Goal: Task Accomplishment & Management: Manage account settings

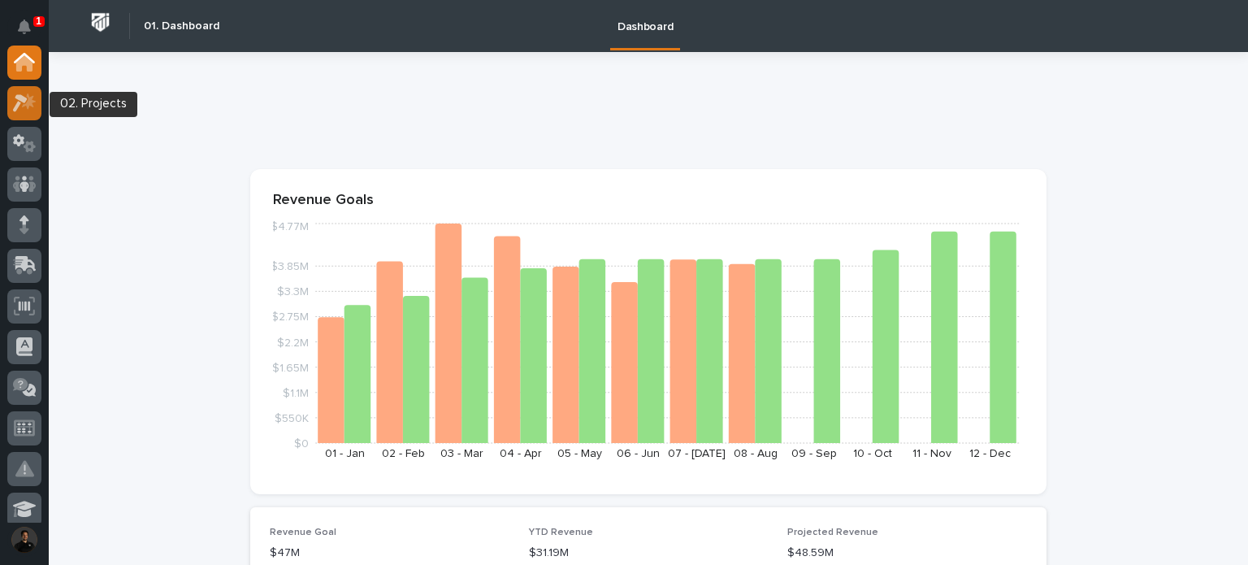
click at [29, 108] on icon at bounding box center [25, 102] width 24 height 19
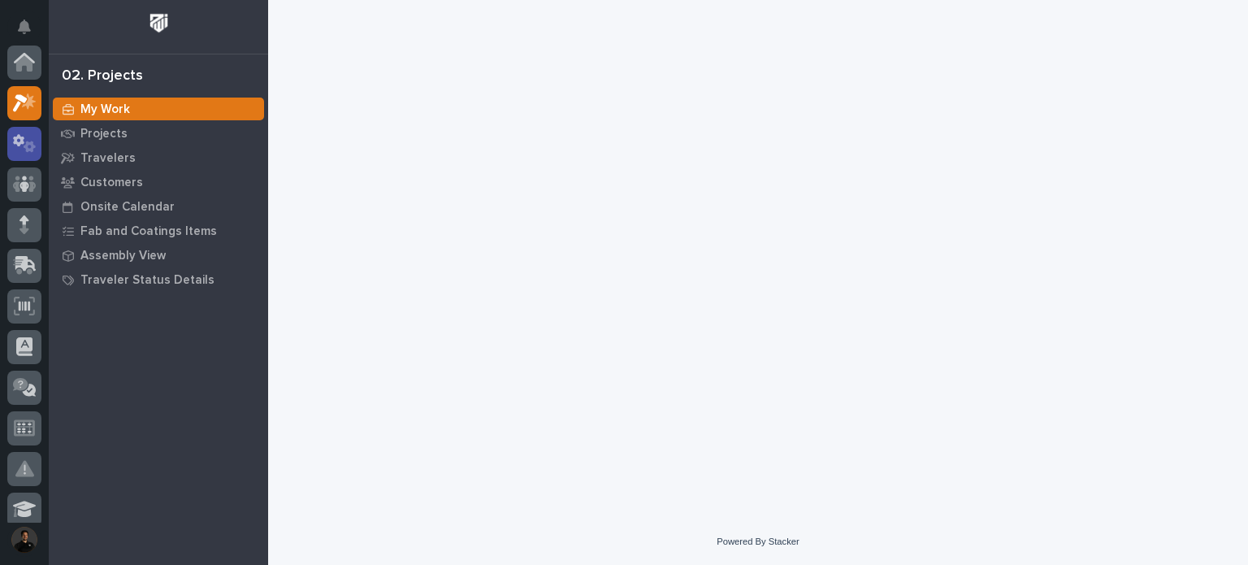
scroll to position [41, 0]
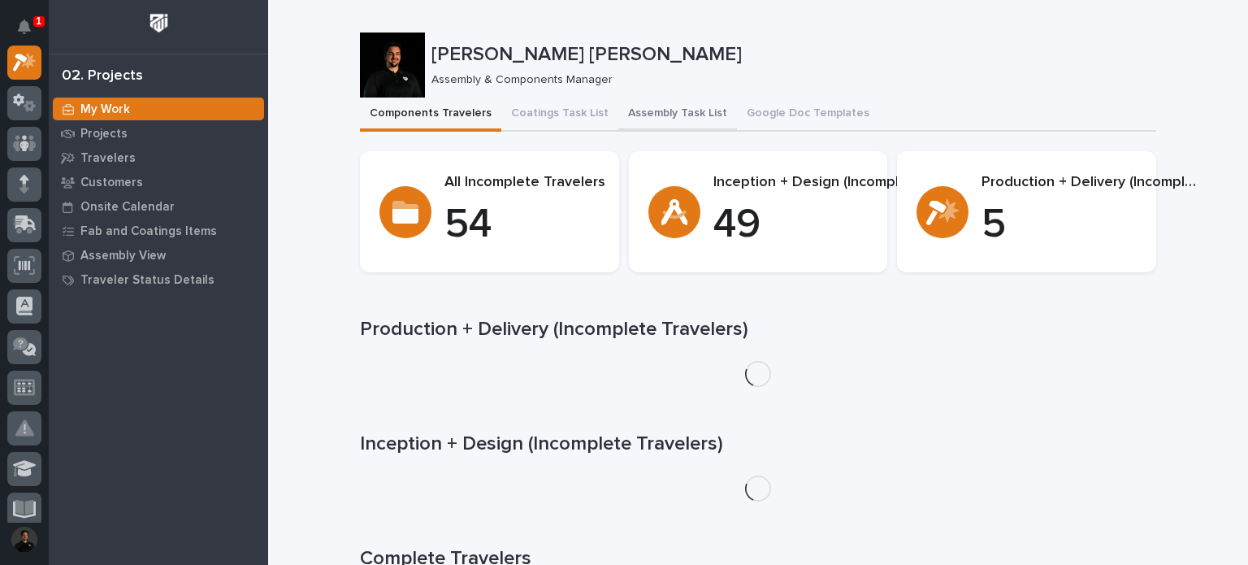
click at [653, 121] on button "Assembly Task List" at bounding box center [678, 115] width 119 height 34
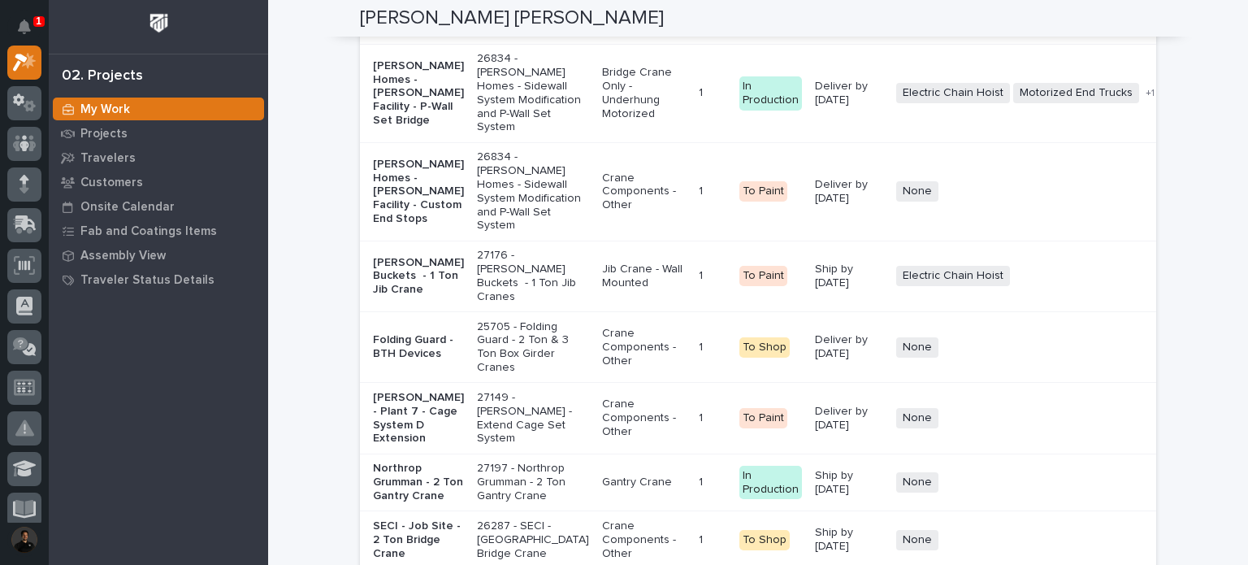
scroll to position [3359, 0]
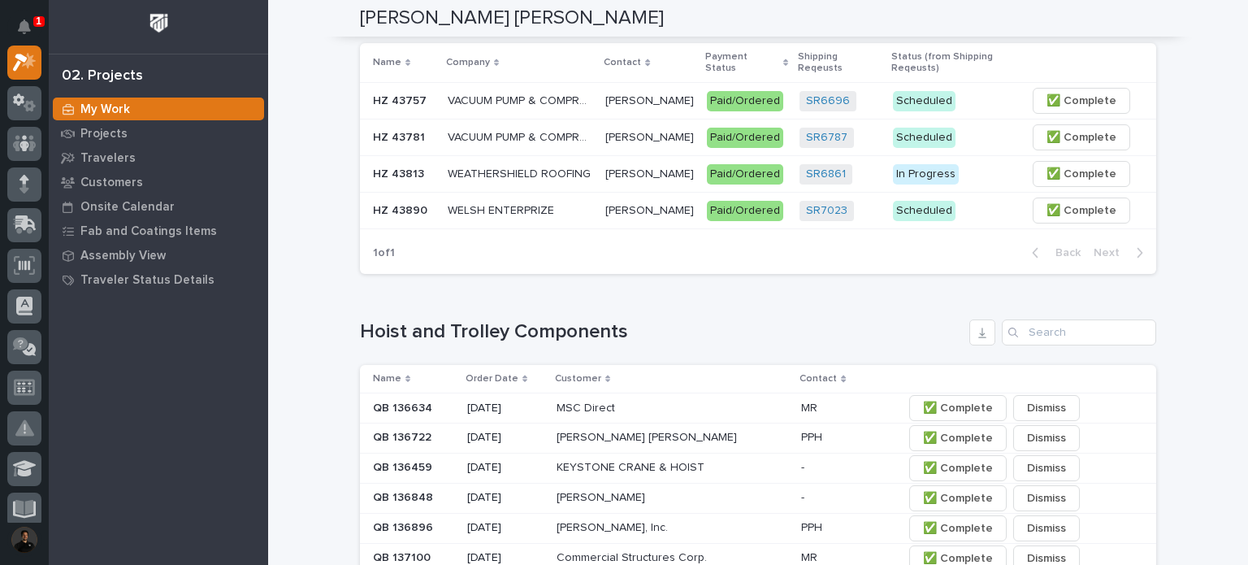
scroll to position [488, 0]
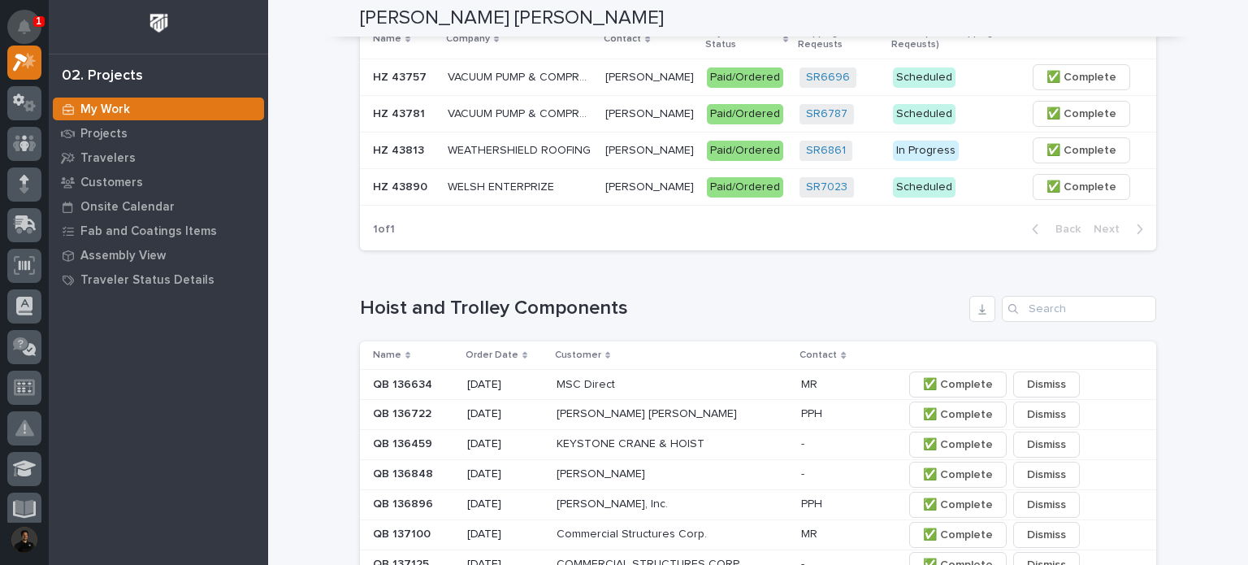
click at [29, 26] on icon "Notifications" at bounding box center [24, 27] width 13 height 15
click at [321, 25] on div "[PERSON_NAME] [PERSON_NAME]" at bounding box center [758, 18] width 875 height 37
